Goal: Obtain resource: Download file/media

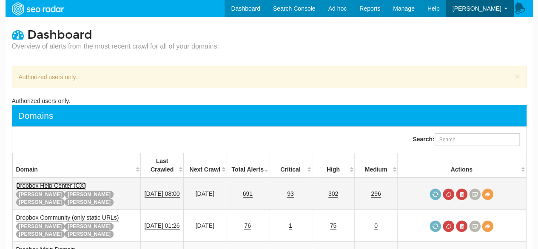
click at [73, 182] on link "Dropbox Help Center (CX)" at bounding box center [51, 185] width 70 height 7
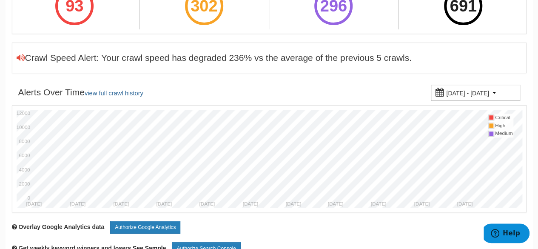
scroll to position [131, 0]
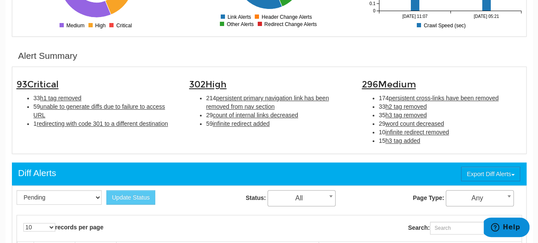
scroll to position [174, 0]
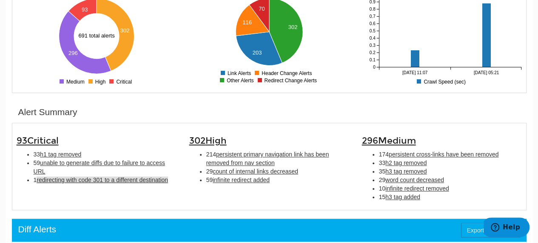
click at [150, 177] on span "redirecting with code 301 to a different destination" at bounding box center [103, 179] width 132 height 7
type input "redirecting with code 301 to a different destination"
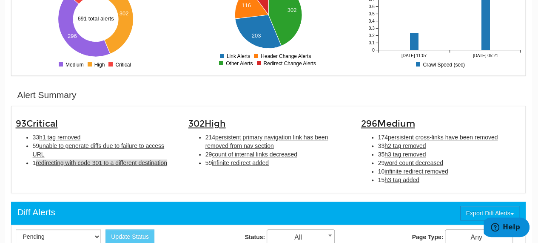
scroll to position [226, 1]
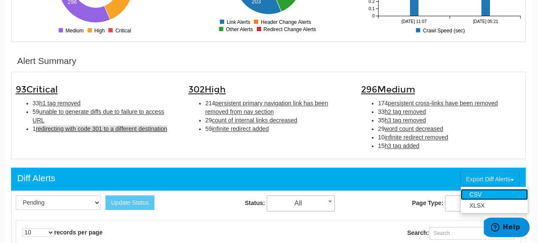
click at [480, 194] on link "CSV" at bounding box center [494, 194] width 67 height 11
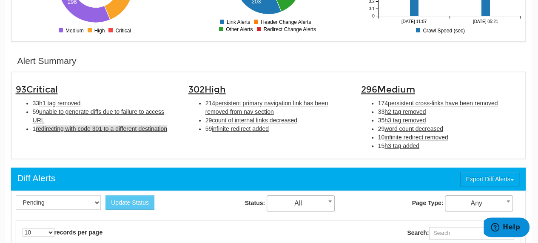
scroll to position [14, 1]
